Goal: Information Seeking & Learning: Learn about a topic

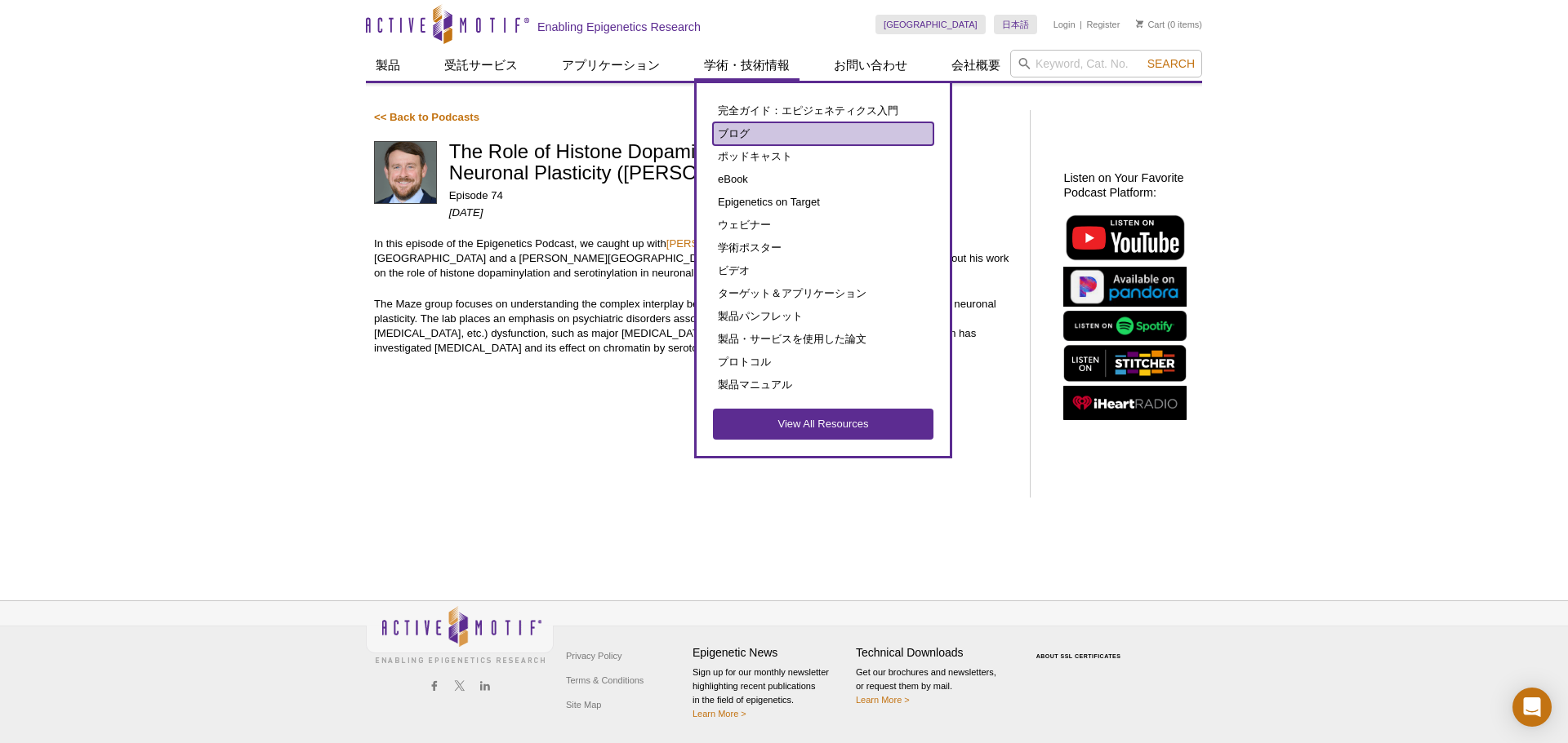
click at [743, 137] on link "ブログ" at bounding box center [823, 134] width 220 height 23
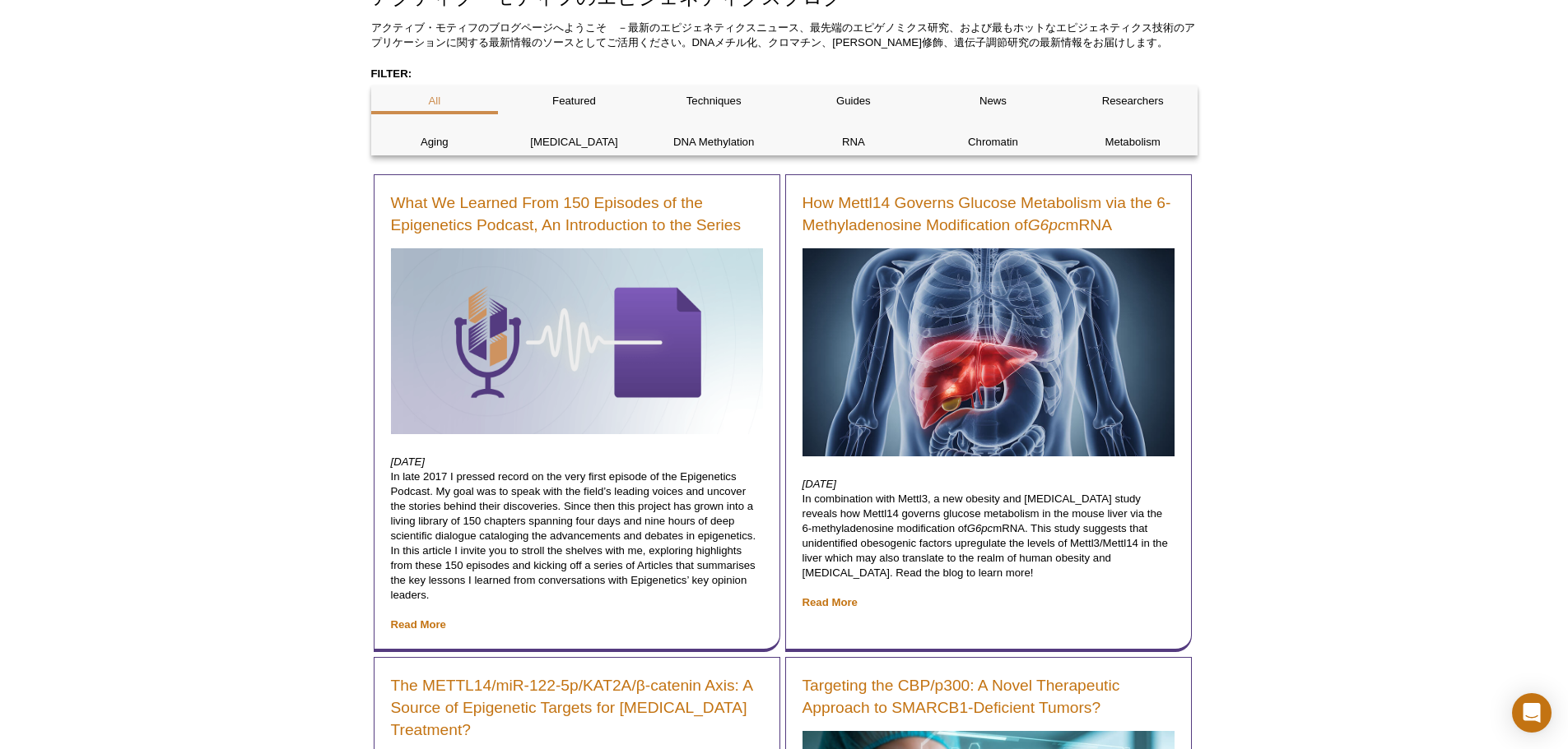
scroll to position [247, 0]
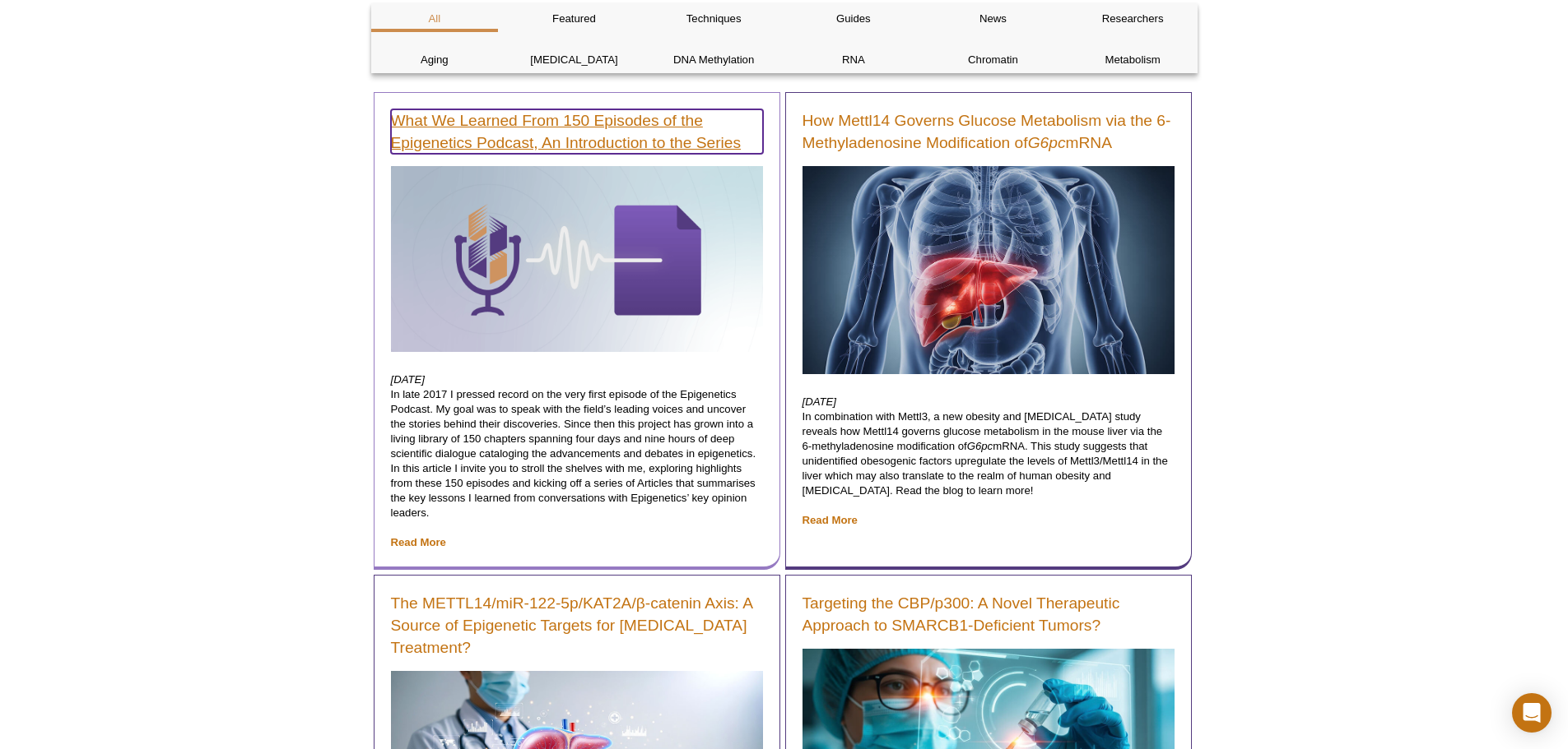
click at [499, 140] on link "What We Learned From 150 Episodes of the Epigenetics Podcast, An Introduction t…" at bounding box center [577, 131] width 372 height 45
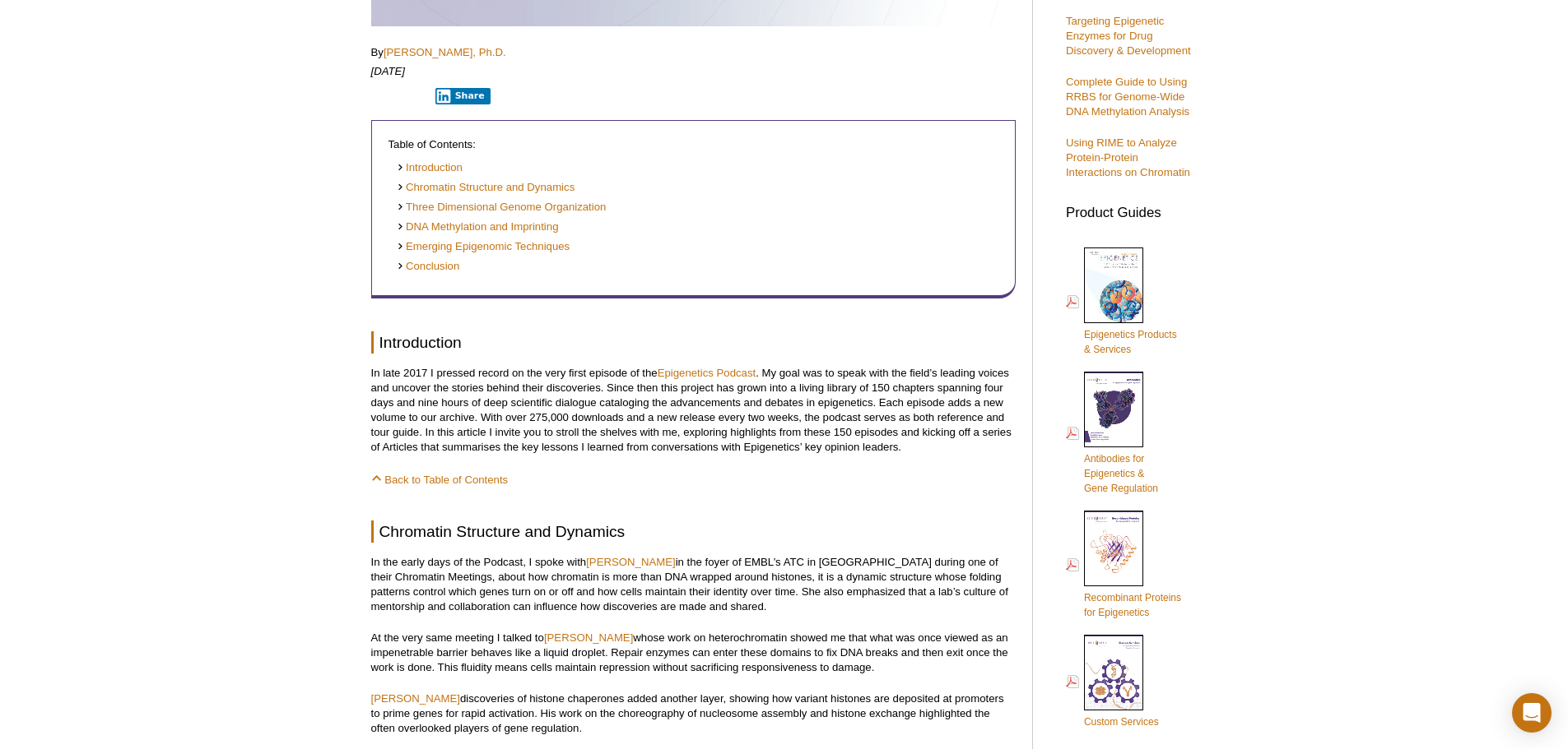
scroll to position [411, 0]
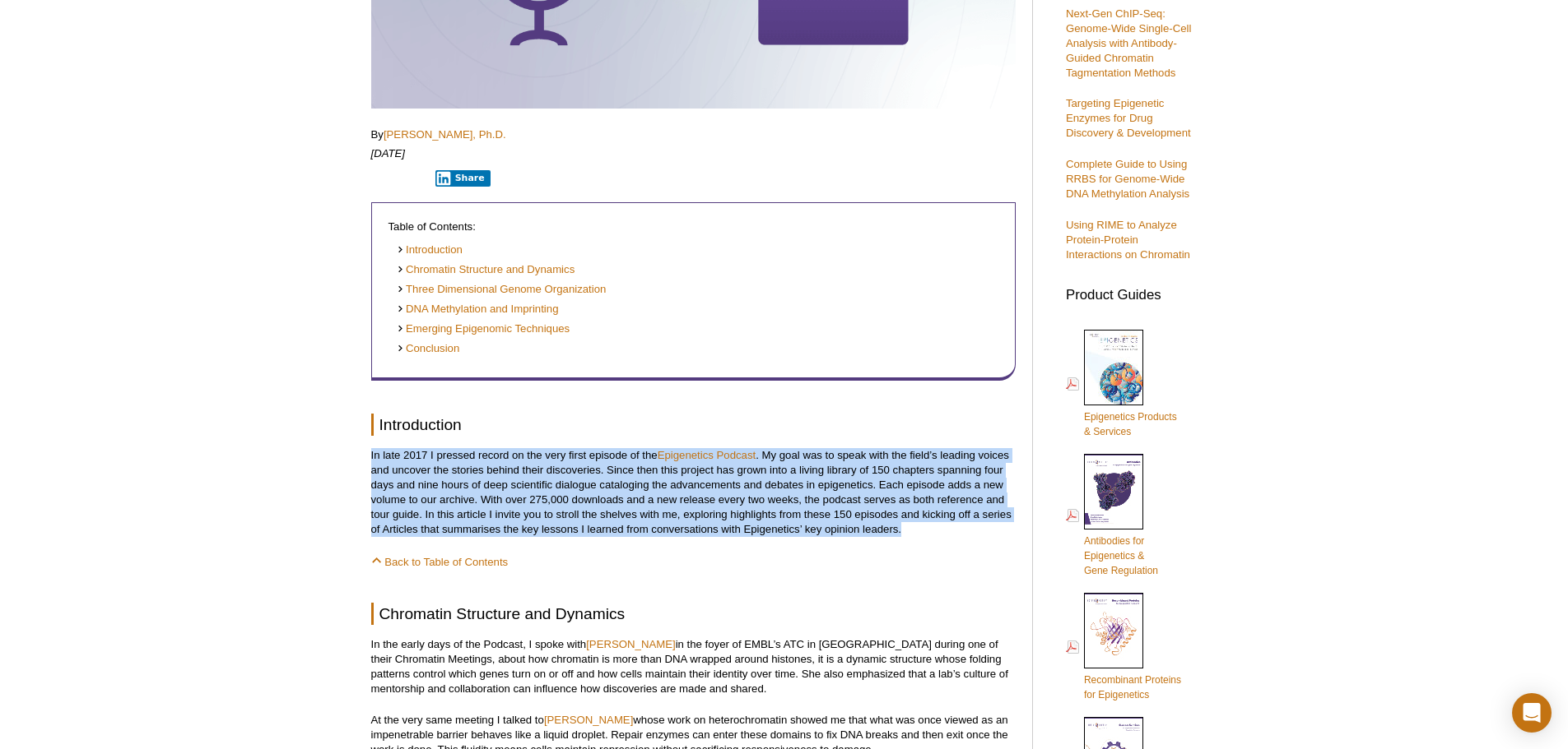
drag, startPoint x: 368, startPoint y: 450, endPoint x: 945, endPoint y: 531, distance: 582.7
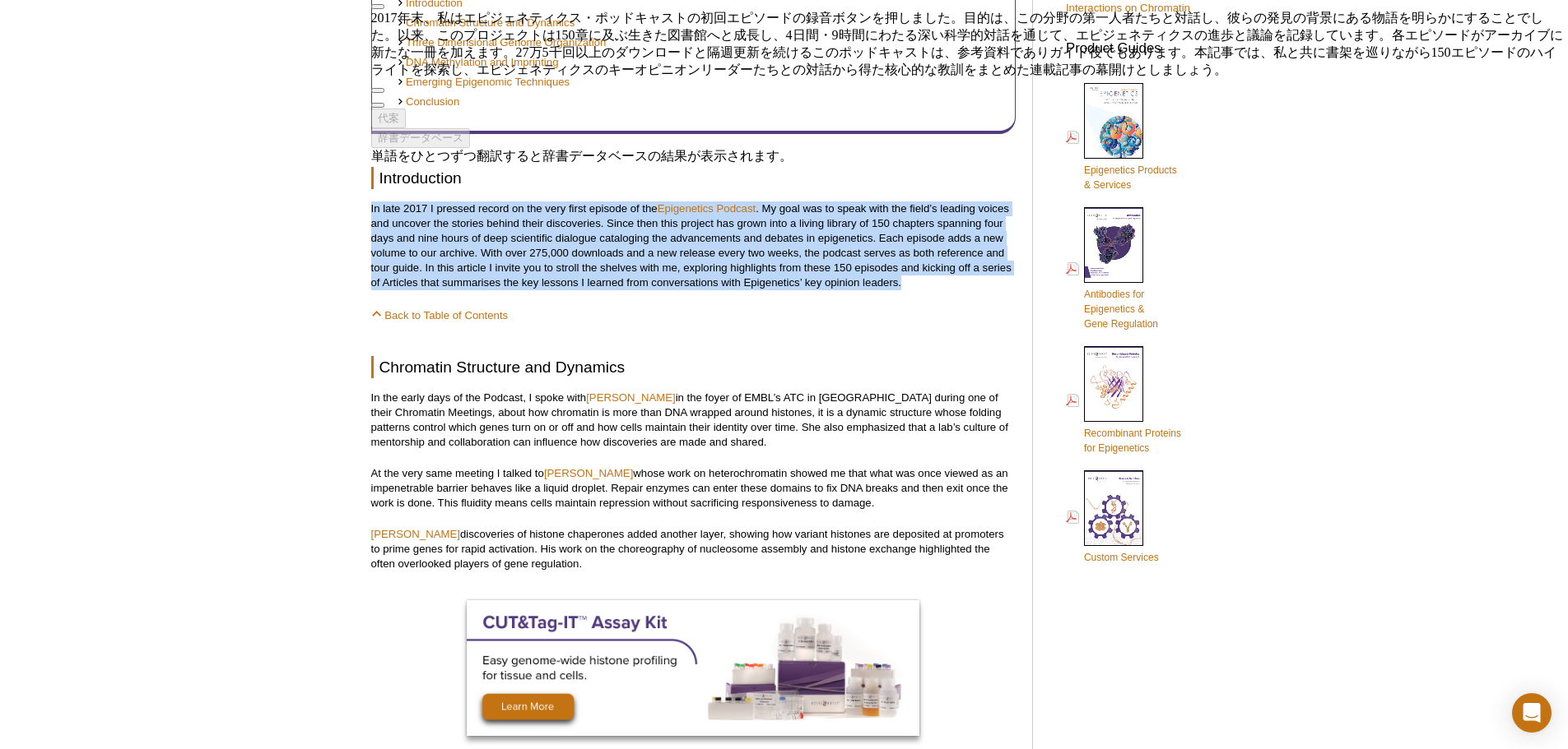
scroll to position [741, 0]
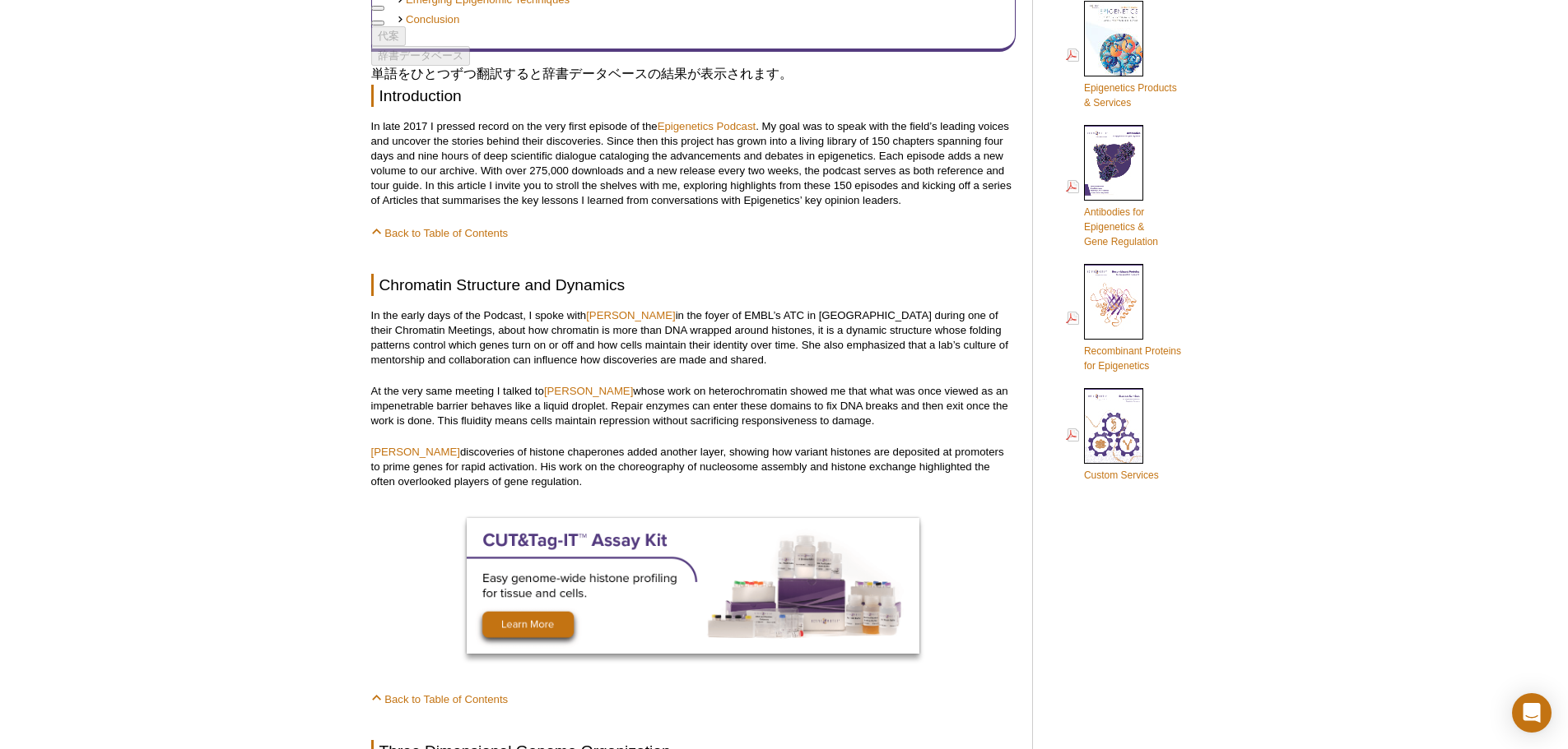
click at [428, 365] on p "In the early days of the Podcast, I spoke with Susan Gasser in the foyer of EMB…" at bounding box center [693, 339] width 644 height 59
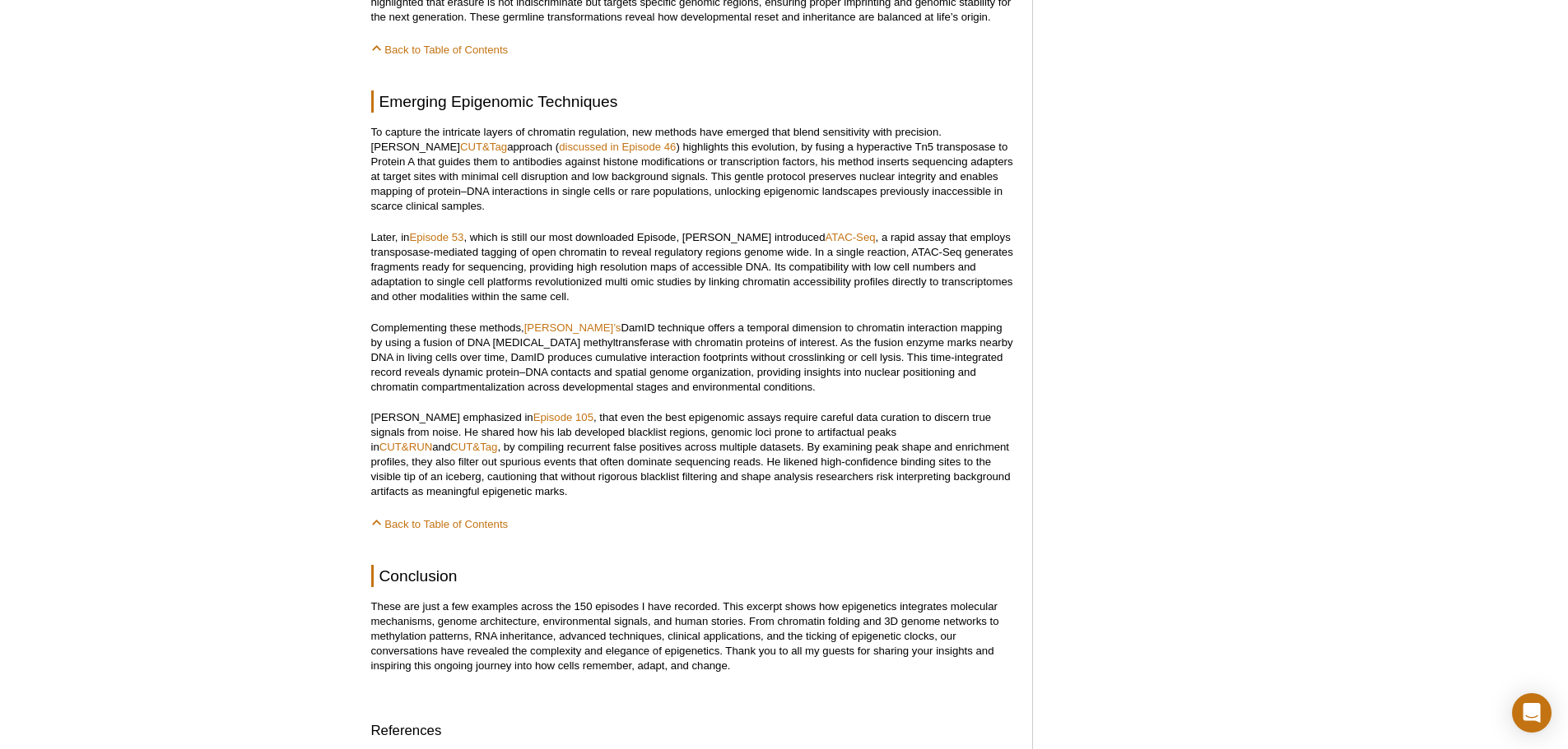
scroll to position [2467, 0]
